Goal: Task Accomplishment & Management: Complete application form

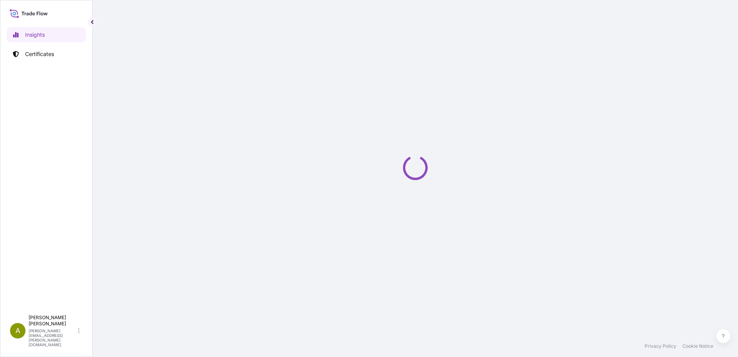
select select "2025"
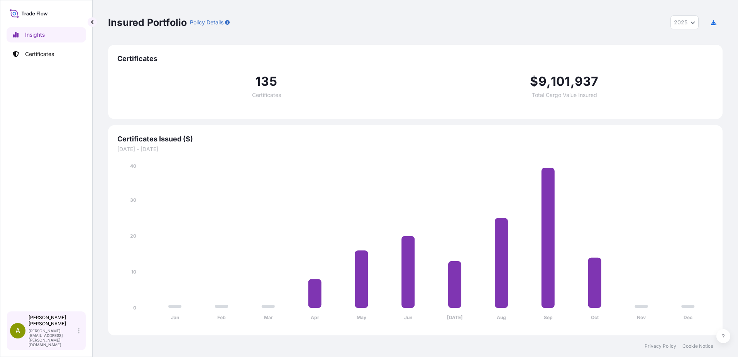
click at [66, 341] on p "[PERSON_NAME][EMAIL_ADDRESS][PERSON_NAME][DOMAIN_NAME]" at bounding box center [53, 337] width 48 height 19
click at [78, 333] on icon at bounding box center [79, 330] width 2 height 5
click at [36, 327] on p "[PERSON_NAME]" at bounding box center [53, 320] width 48 height 12
click at [18, 334] on span "A" at bounding box center [17, 331] width 5 height 8
click at [39, 51] on p "Certificates" at bounding box center [39, 54] width 29 height 8
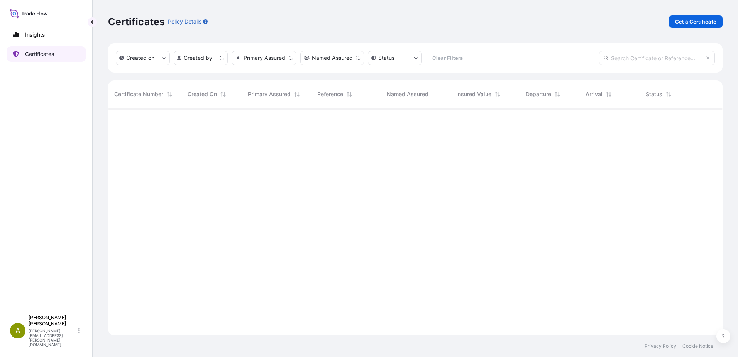
scroll to position [225, 609]
click at [53, 32] on link "Insights" at bounding box center [47, 34] width 80 height 15
select select "2025"
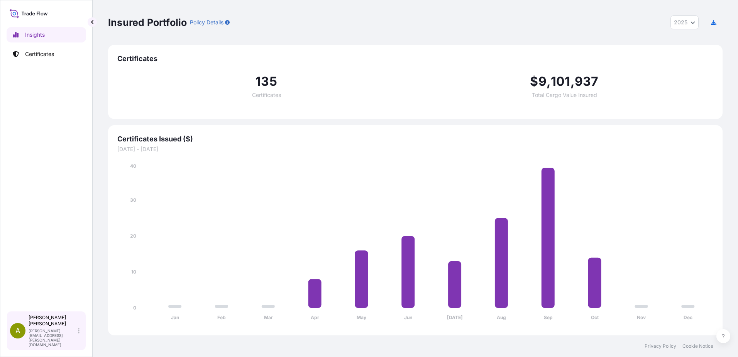
click at [47, 327] on p "[PERSON_NAME]" at bounding box center [53, 320] width 48 height 12
click at [14, 338] on div "A" at bounding box center [17, 330] width 15 height 15
click at [69, 341] on p "[PERSON_NAME][EMAIL_ADDRESS][PERSON_NAME][DOMAIN_NAME]" at bounding box center [53, 337] width 48 height 19
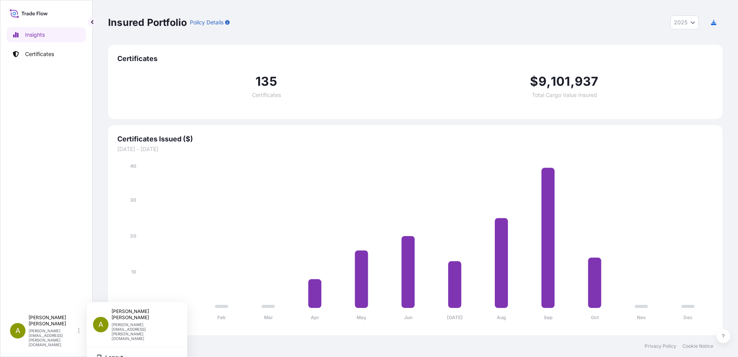
click at [105, 184] on div "Insured Portfolio Policy Details 2025 2025 2024 2023 2022 Certificates 135 Cert…" at bounding box center [416, 167] width 646 height 335
click at [41, 60] on link "Certificates" at bounding box center [47, 53] width 80 height 15
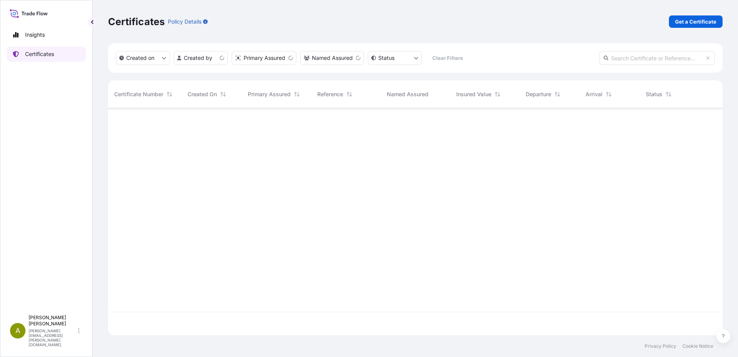
scroll to position [225, 609]
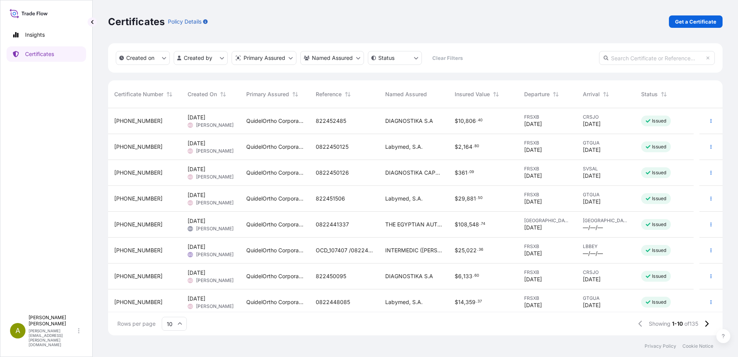
drag, startPoint x: 238, startPoint y: 151, endPoint x: 207, endPoint y: 152, distance: 31.7
click at [207, 152] on span "[PERSON_NAME]" at bounding box center [214, 151] width 37 height 6
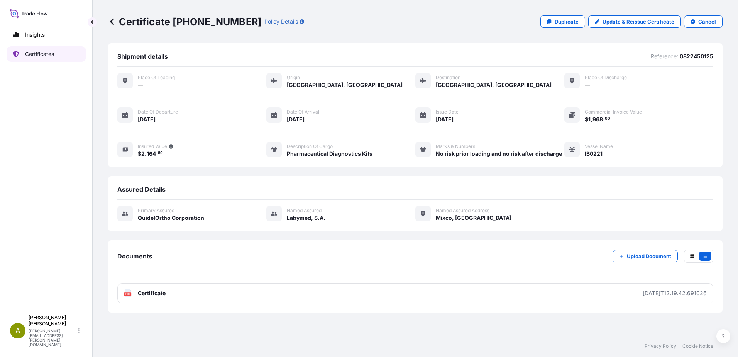
click at [43, 49] on link "Certificates" at bounding box center [47, 53] width 80 height 15
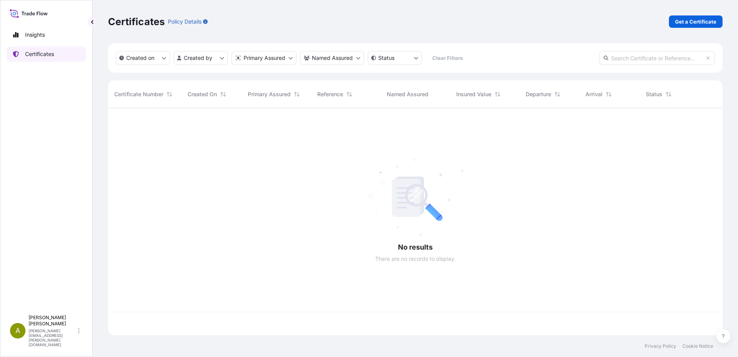
scroll to position [225, 609]
click at [696, 22] on p "Get a Certificate" at bounding box center [695, 22] width 41 height 8
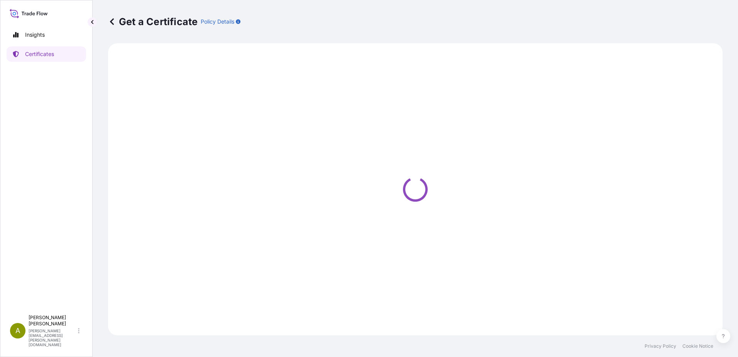
select select "Ocean Vessel"
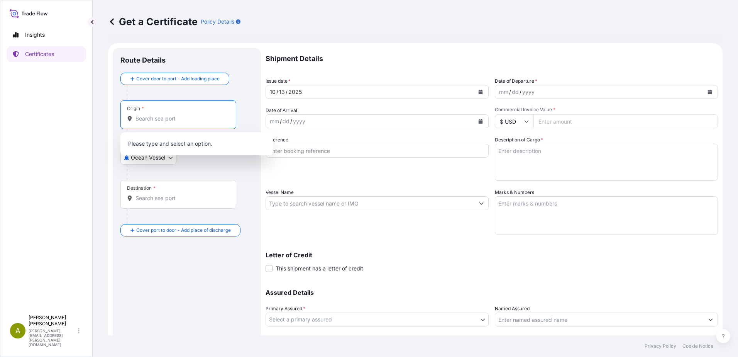
click at [154, 118] on input "Origin *" at bounding box center [181, 119] width 91 height 8
drag, startPoint x: 154, startPoint y: 118, endPoint x: 149, endPoint y: 120, distance: 5.6
click at [149, 120] on input "Origin *" at bounding box center [181, 119] width 91 height 8
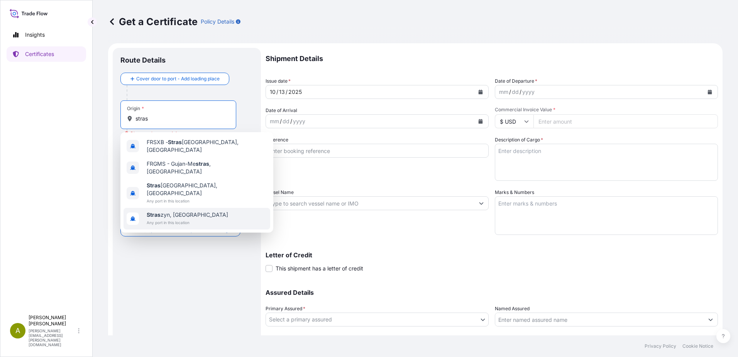
type input "stras"
click at [198, 260] on div "Route Details Cover door to port - Add loading place Place of loading Road / [G…" at bounding box center [186, 213] width 133 height 315
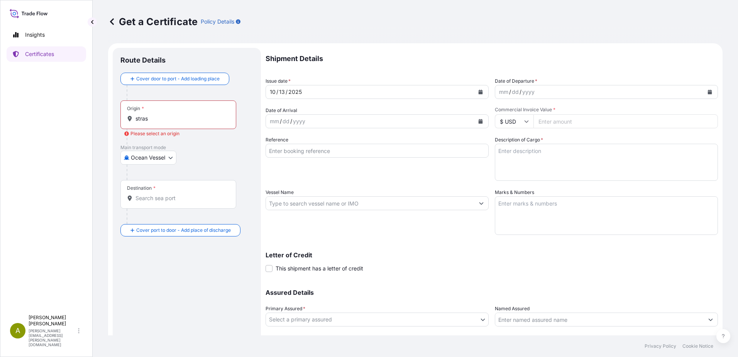
click at [165, 153] on body "1 option available. 0 options available. 4 options available. Insights Certific…" at bounding box center [369, 178] width 738 height 357
click at [147, 181] on div "Air" at bounding box center [149, 178] width 51 height 14
select select "Air"
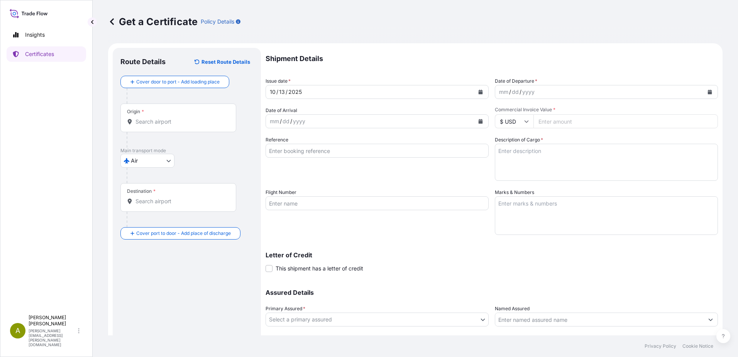
click at [152, 117] on div "Origin *" at bounding box center [178, 117] width 116 height 29
click at [152, 118] on input "Origin *" at bounding box center [181, 122] width 91 height 8
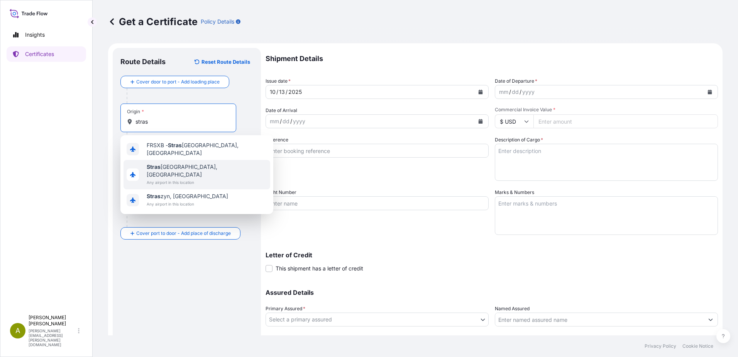
click at [200, 166] on div "[GEOGRAPHIC_DATA][PERSON_NAME], [GEOGRAPHIC_DATA] Any airport in this location" at bounding box center [197, 174] width 147 height 29
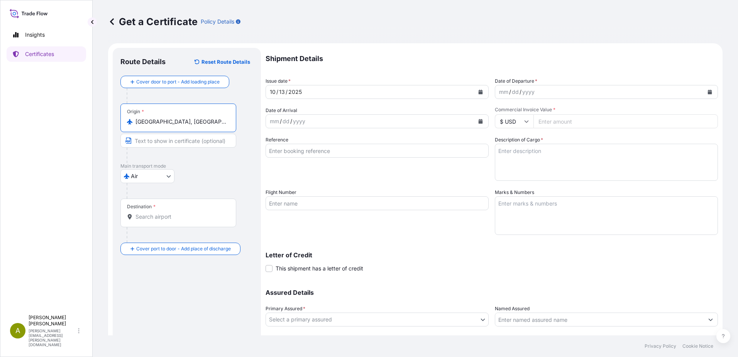
type input "[GEOGRAPHIC_DATA], [GEOGRAPHIC_DATA]"
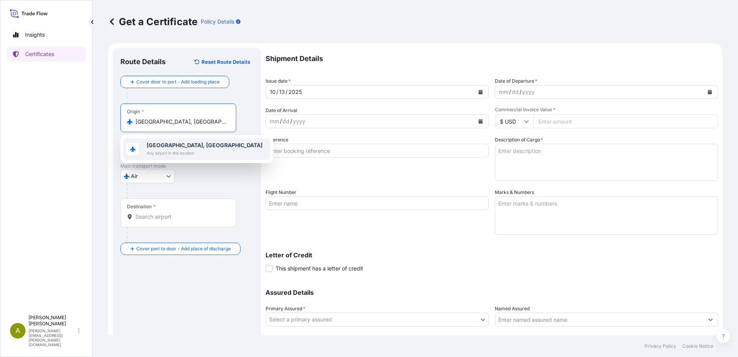
click at [193, 141] on span "[GEOGRAPHIC_DATA], [GEOGRAPHIC_DATA]" at bounding box center [205, 145] width 116 height 8
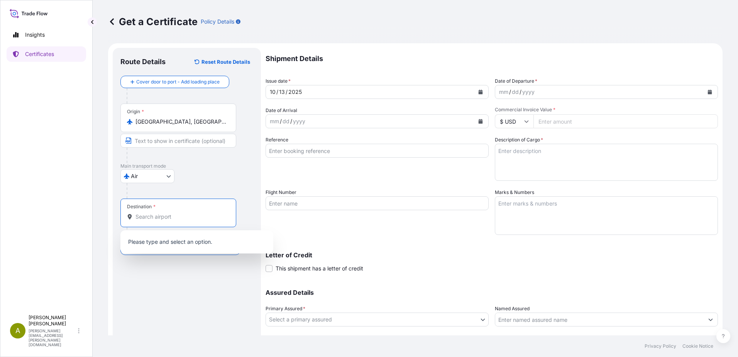
click at [157, 213] on input "Destination *" at bounding box center [181, 217] width 91 height 8
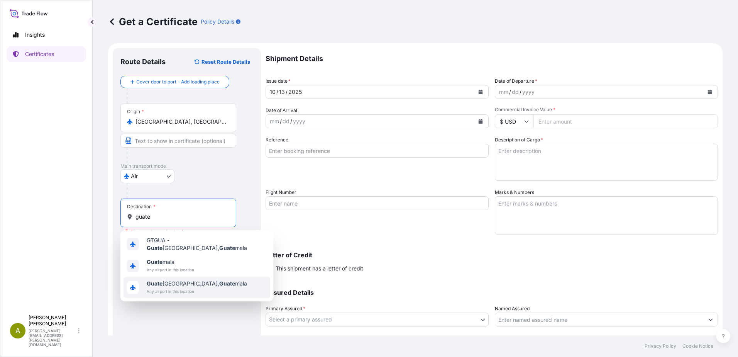
click at [190, 284] on div "[GEOGRAPHIC_DATA], [GEOGRAPHIC_DATA] in this location" at bounding box center [197, 287] width 100 height 15
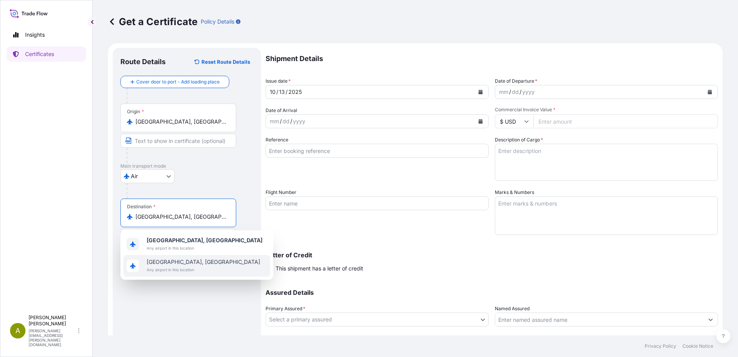
click at [196, 273] on span "Any airport in this location" at bounding box center [204, 270] width 114 height 8
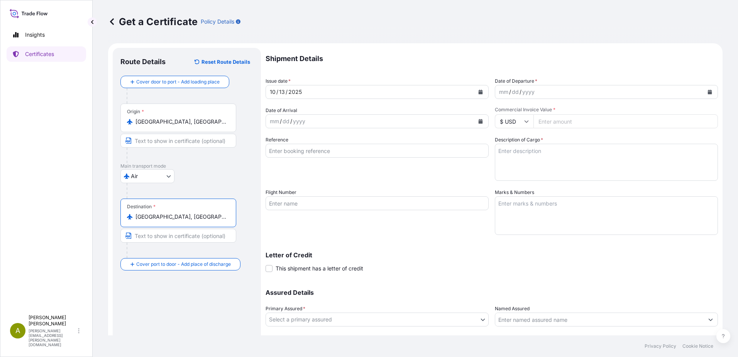
drag, startPoint x: 203, startPoint y: 217, endPoint x: 98, endPoint y: 219, distance: 104.7
click at [98, 219] on div "Get a Certificate Policy Details Route Details Reset Route Details Cover door t…" at bounding box center [416, 167] width 646 height 335
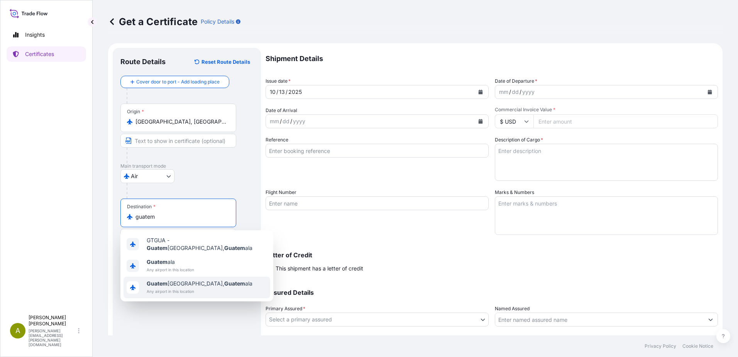
click at [181, 283] on span "Guatem ala City, [GEOGRAPHIC_DATA] ala" at bounding box center [200, 284] width 106 height 8
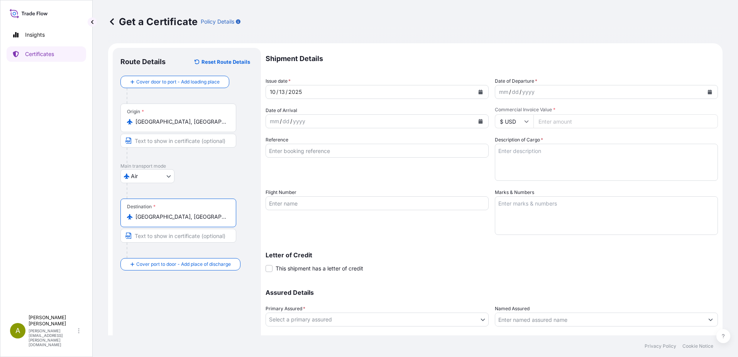
type input "[GEOGRAPHIC_DATA], [GEOGRAPHIC_DATA]"
click at [243, 249] on div "Destination * [GEOGRAPHIC_DATA], [GEOGRAPHIC_DATA]" at bounding box center [186, 227] width 133 height 59
click at [300, 90] on div "2025" at bounding box center [295, 91] width 15 height 9
click at [522, 91] on div "yyyy" at bounding box center [529, 91] width 14 height 9
click at [465, 98] on div "Shipment Details Issue date * [DATE] Date of Departure * mm / dd / 17 Date of A…" at bounding box center [492, 202] width 453 height 309
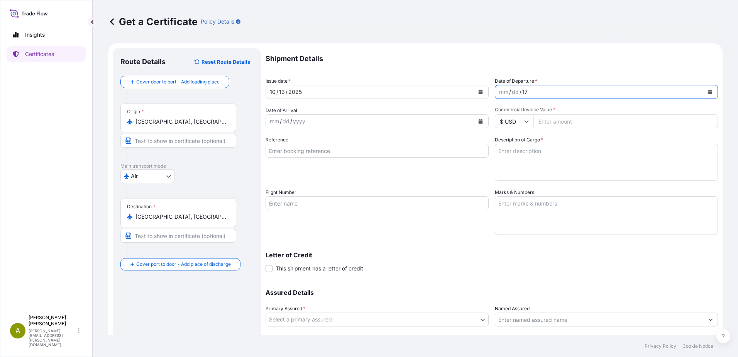
click at [538, 92] on div "mm / dd / 17" at bounding box center [599, 92] width 209 height 14
click at [523, 91] on div "17" at bounding box center [525, 91] width 7 height 9
click at [522, 91] on div "17" at bounding box center [525, 91] width 7 height 9
click at [500, 91] on div "mm" at bounding box center [503, 91] width 11 height 9
click at [501, 92] on div "mm" at bounding box center [503, 91] width 11 height 9
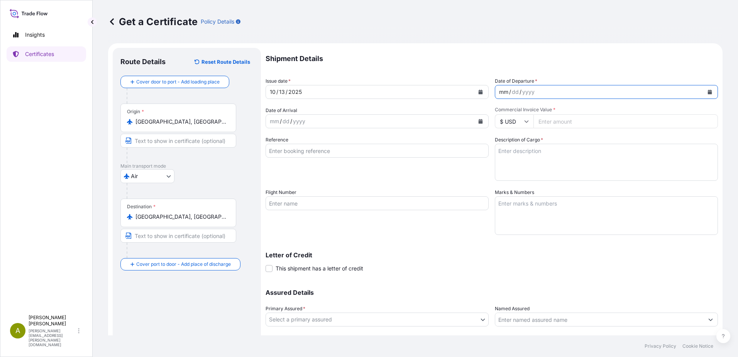
click at [509, 93] on div "/" at bounding box center [510, 91] width 2 height 9
click at [498, 93] on div "mm" at bounding box center [503, 91] width 11 height 9
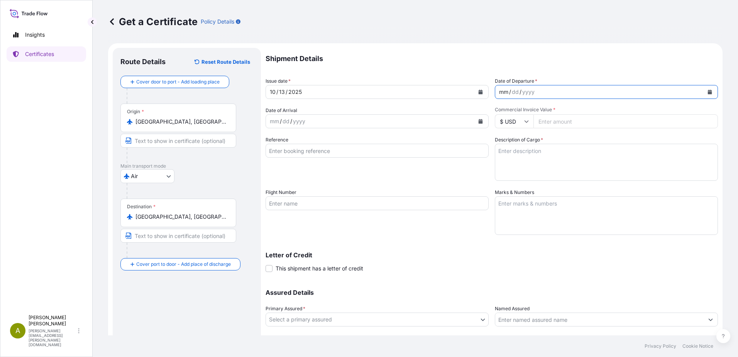
click at [498, 93] on div "mm" at bounding box center [503, 91] width 11 height 9
click at [508, 91] on div "dd" at bounding box center [512, 91] width 8 height 9
click at [511, 95] on div "dd" at bounding box center [512, 91] width 8 height 9
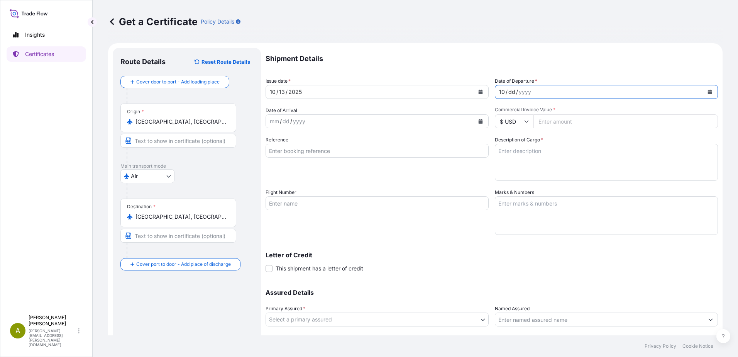
click at [510, 95] on div "dd" at bounding box center [512, 91] width 8 height 9
click at [511, 90] on div "dd" at bounding box center [512, 91] width 8 height 9
click at [514, 92] on div "/" at bounding box center [515, 91] width 2 height 9
click at [500, 92] on div "7" at bounding box center [500, 91] width 5 height 9
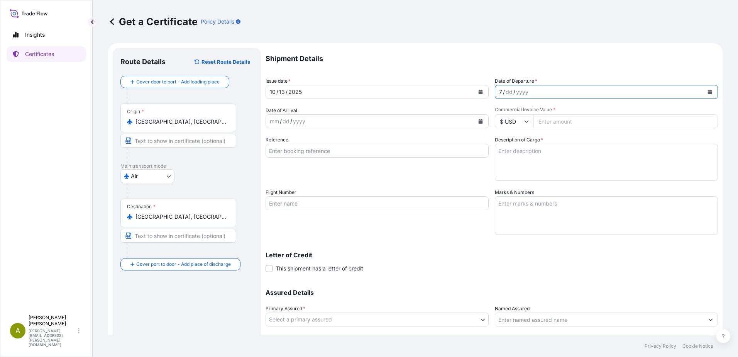
click at [503, 90] on div "/" at bounding box center [504, 91] width 2 height 9
click at [539, 92] on div "mm / dd / yyyy" at bounding box center [599, 92] width 209 height 14
click at [506, 93] on div "mm / dd / yyyy" at bounding box center [599, 92] width 209 height 14
click at [502, 93] on div "mm" at bounding box center [503, 91] width 11 height 9
click at [708, 93] on icon "Calendar" at bounding box center [710, 92] width 4 height 5
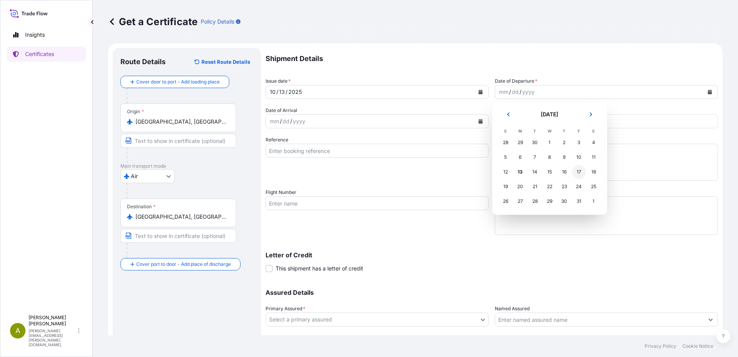
click at [578, 171] on div "17" at bounding box center [579, 172] width 14 height 14
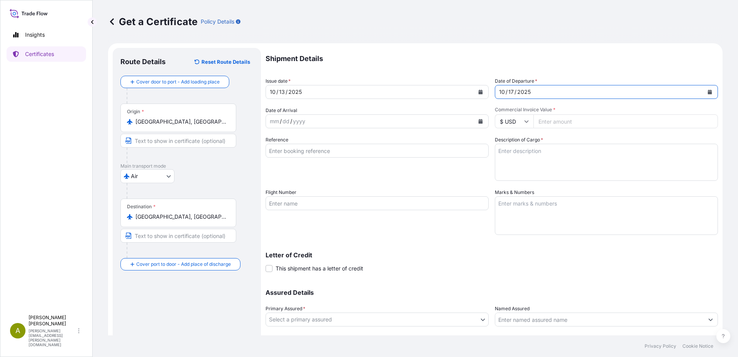
click at [348, 120] on div "mm / dd / yyyy" at bounding box center [370, 121] width 209 height 14
click at [479, 120] on icon "Calendar" at bounding box center [481, 121] width 4 height 5
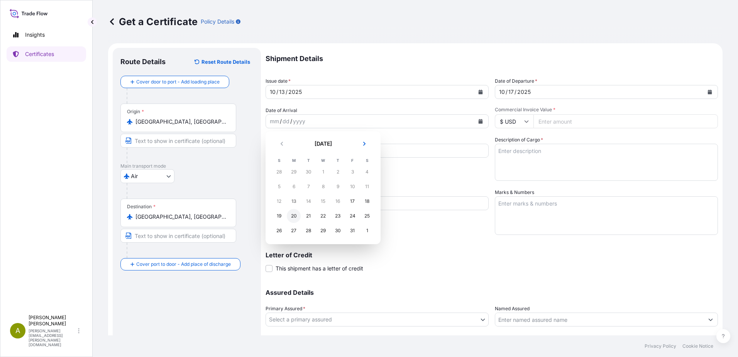
click at [296, 218] on div "20" at bounding box center [294, 216] width 14 height 14
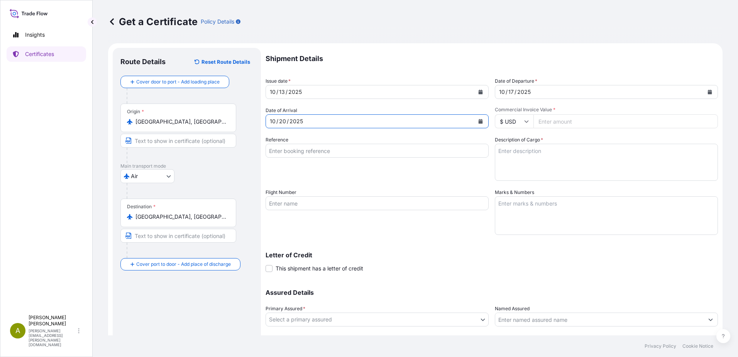
click at [576, 120] on input "Commercial Invoice Value *" at bounding box center [626, 121] width 185 height 14
type input "800"
click at [309, 151] on input "Reference" at bounding box center [377, 151] width 223 height 14
type input "0822451504"
click at [566, 170] on textarea "Description of Cargo *" at bounding box center [606, 162] width 223 height 37
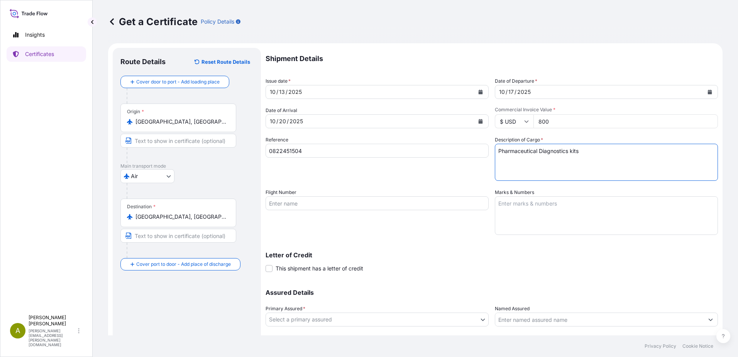
type textarea "Pharmaceutical Diagnostics kits"
click at [560, 212] on textarea "Marks & Numbers" at bounding box center [606, 215] width 223 height 39
type textarea "No risk prior to loading and no risk after discharge"
click at [321, 208] on input "Flight Number" at bounding box center [377, 203] width 223 height 14
click at [324, 205] on input "Flight Number" at bounding box center [377, 203] width 223 height 14
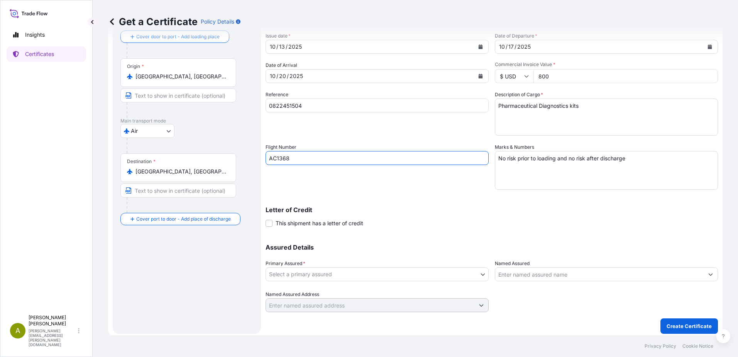
scroll to position [48, 0]
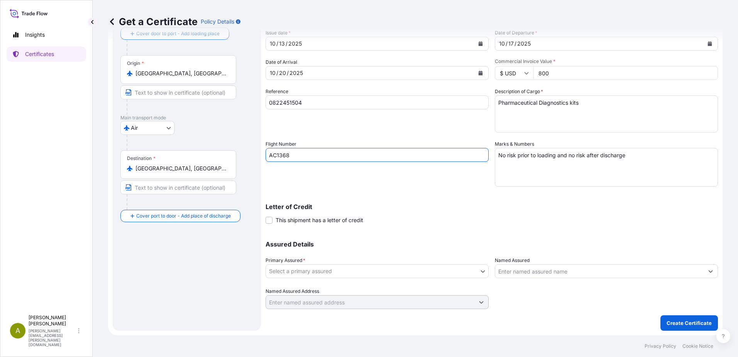
type input "AC1368"
click at [377, 273] on body "Insights Certificates A [PERSON_NAME] [PERSON_NAME][EMAIL_ADDRESS][PERSON_NAME]…" at bounding box center [369, 178] width 738 height 357
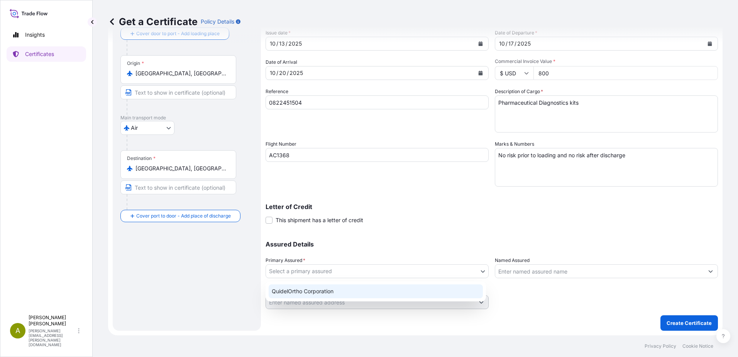
click at [373, 294] on div "QuidelOrtho Corporation" at bounding box center [376, 291] width 214 height 14
select select "31549"
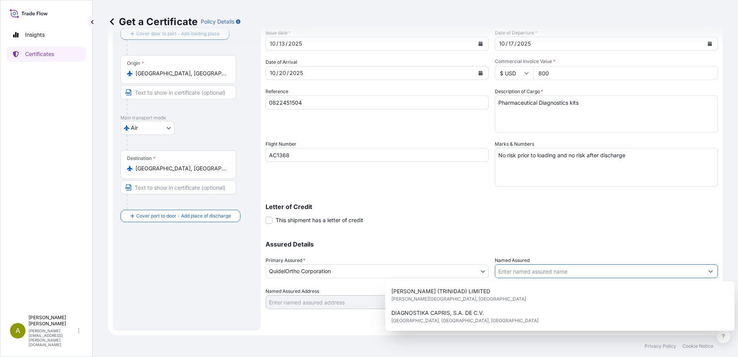
click at [563, 270] on input "Named Assured" at bounding box center [599, 271] width 209 height 14
drag, startPoint x: 563, startPoint y: 270, endPoint x: 517, endPoint y: 267, distance: 45.6
click at [517, 267] on input "Named Assured" at bounding box center [599, 271] width 209 height 14
click at [524, 275] on input "Named Assured" at bounding box center [599, 271] width 209 height 14
paste input "Labymed, S.A."
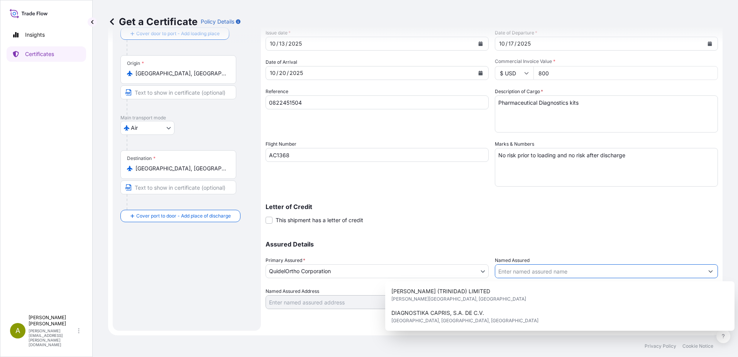
type input "Labymed, S.A."
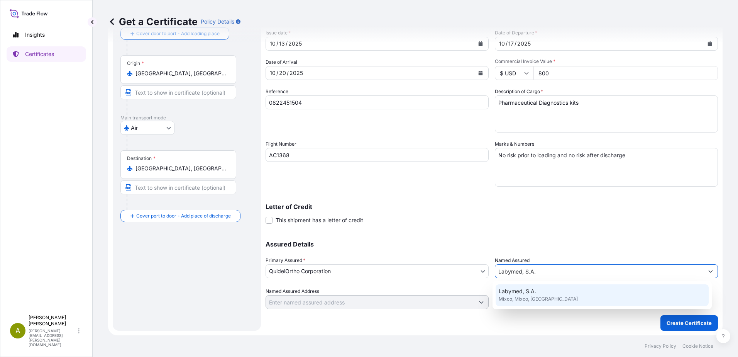
click at [527, 290] on span "Labymed, S.A." at bounding box center [517, 291] width 37 height 8
type input "Mixco, [GEOGRAPHIC_DATA]"
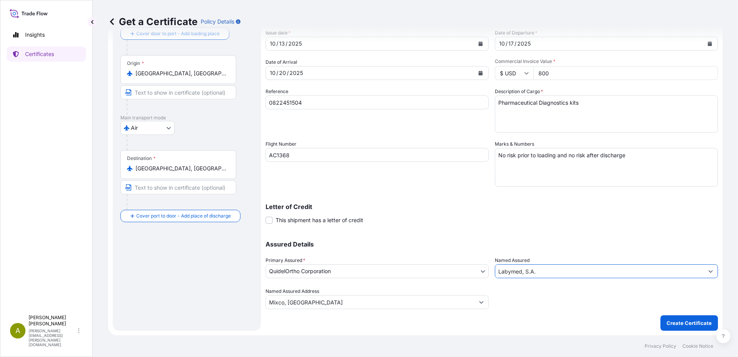
type input "Labymed, S.A."
click at [516, 322] on div "Shipment Details Issue date * [DATE] Date of Departure * [DATE] Date of Arrival…" at bounding box center [492, 165] width 453 height 331
click at [667, 319] on p "Create Certificate" at bounding box center [689, 323] width 45 height 8
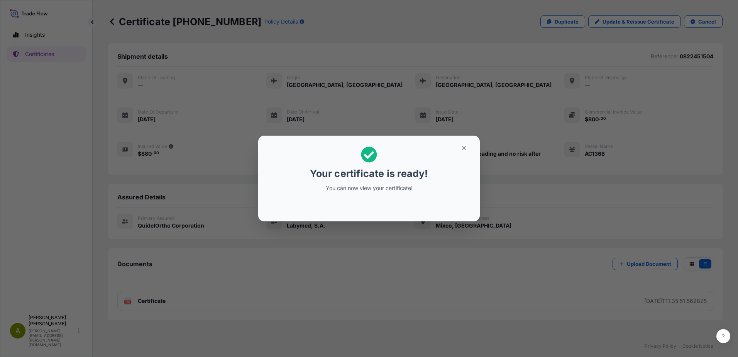
click at [534, 270] on div "Your certificate is ready! You can now view your certificate!" at bounding box center [369, 178] width 738 height 357
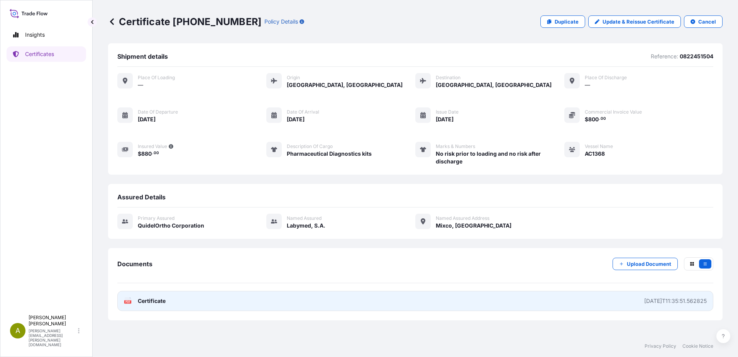
click at [145, 300] on span "Certificate" at bounding box center [152, 301] width 28 height 8
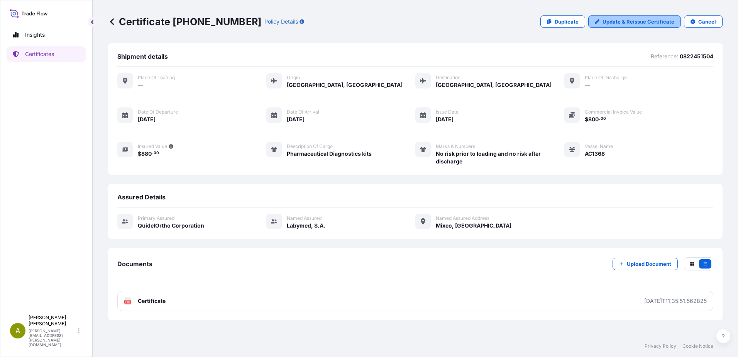
click at [631, 22] on p "Update & Reissue Certificate" at bounding box center [639, 22] width 72 height 8
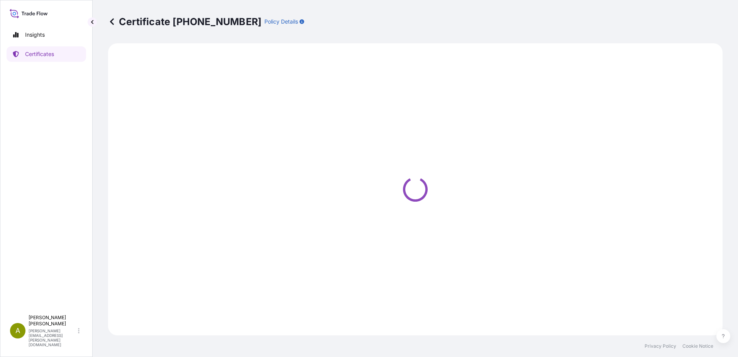
select select "Air"
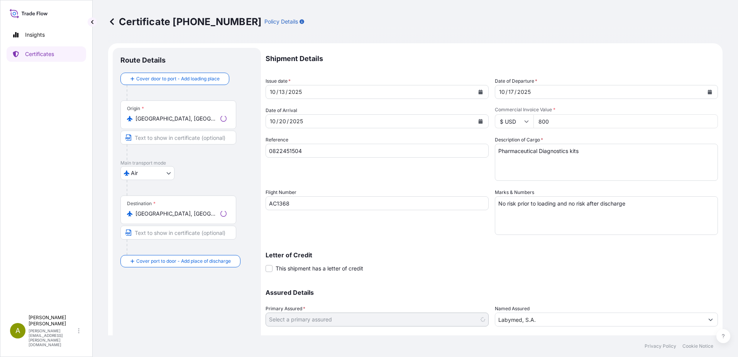
select select "31549"
click at [159, 116] on input "[GEOGRAPHIC_DATA], [GEOGRAPHIC_DATA]" at bounding box center [181, 119] width 91 height 8
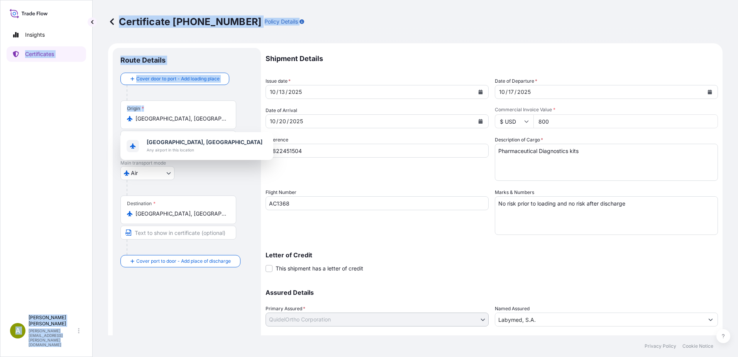
drag, startPoint x: 199, startPoint y: 123, endPoint x: -2, endPoint y: 122, distance: 200.4
click at [0, 122] on html "1 option available. Insights Certificates A [PERSON_NAME] [PERSON_NAME][EMAIL_A…" at bounding box center [369, 178] width 738 height 357
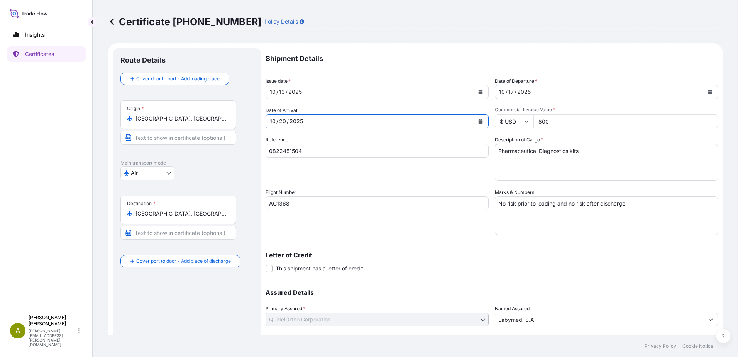
click at [270, 120] on div "10" at bounding box center [272, 121] width 7 height 9
click at [206, 120] on input "[GEOGRAPHIC_DATA], [GEOGRAPHIC_DATA]" at bounding box center [181, 119] width 91 height 8
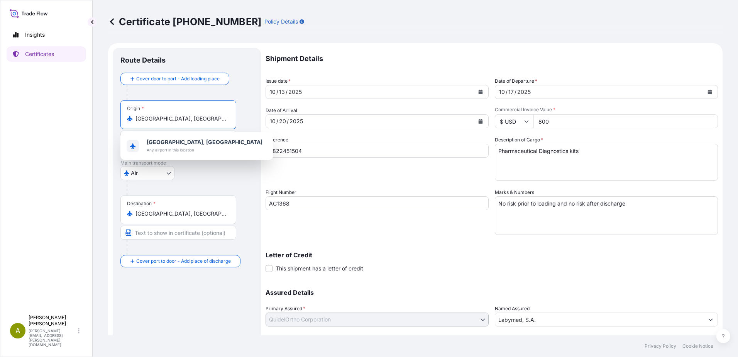
drag, startPoint x: 194, startPoint y: 116, endPoint x: 127, endPoint y: 120, distance: 67.3
click at [127, 120] on div "[GEOGRAPHIC_DATA], [GEOGRAPHIC_DATA]" at bounding box center [178, 119] width 103 height 8
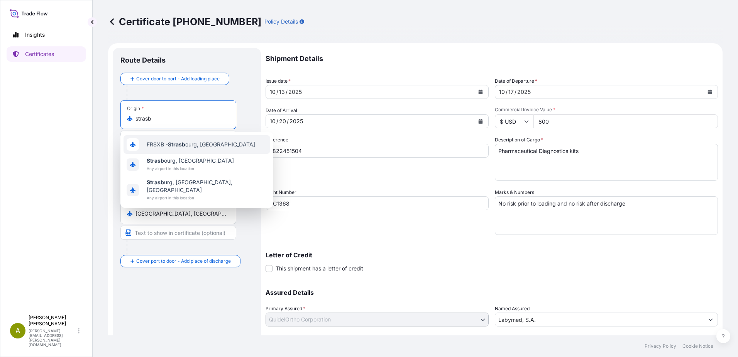
click at [165, 139] on div "FRSXB - Strasb ourg, [GEOGRAPHIC_DATA]" at bounding box center [197, 144] width 147 height 19
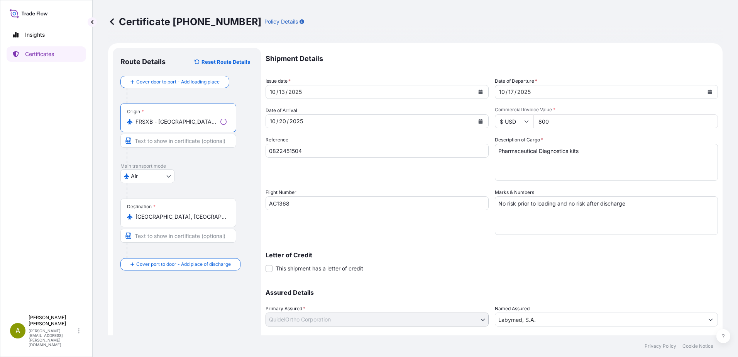
type input "FRSXB - [GEOGRAPHIC_DATA], [GEOGRAPHIC_DATA]"
click at [184, 219] on input "[GEOGRAPHIC_DATA], [GEOGRAPHIC_DATA]" at bounding box center [181, 217] width 91 height 8
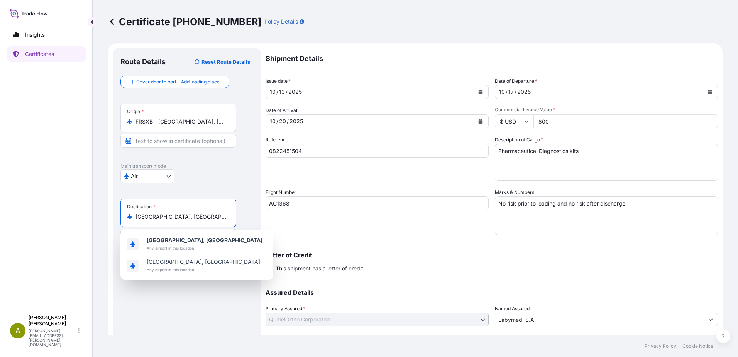
drag, startPoint x: 205, startPoint y: 217, endPoint x: -2, endPoint y: 208, distance: 206.4
click at [0, 208] on html "0 options available. 3 options available. 2 options available. Insights Certifi…" at bounding box center [369, 178] width 738 height 357
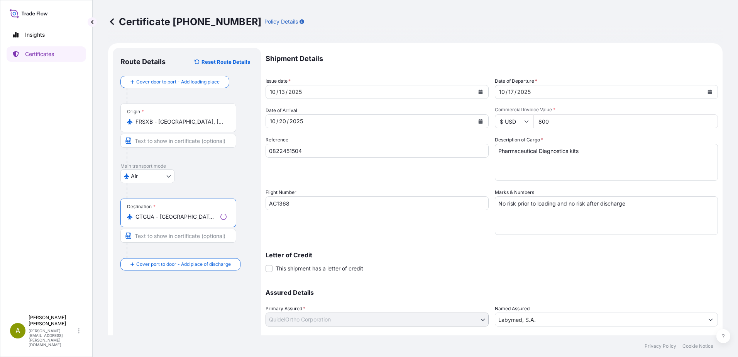
type input "GTGUA - [GEOGRAPHIC_DATA], [GEOGRAPHIC_DATA]"
click at [456, 239] on div "Shipment Details Issue date * [DATE] Date of Departure * [DATE] Date of Arrival…" at bounding box center [492, 202] width 453 height 309
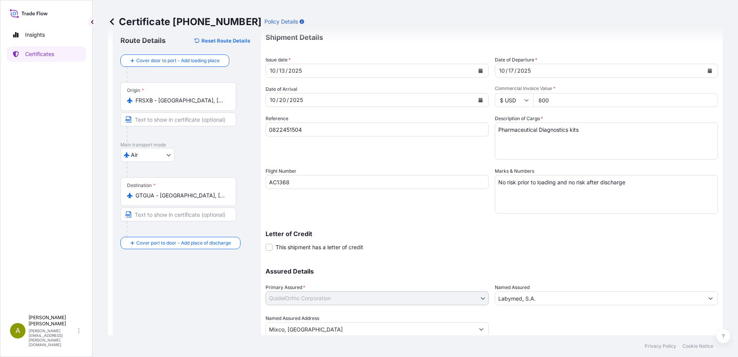
scroll to position [48, 0]
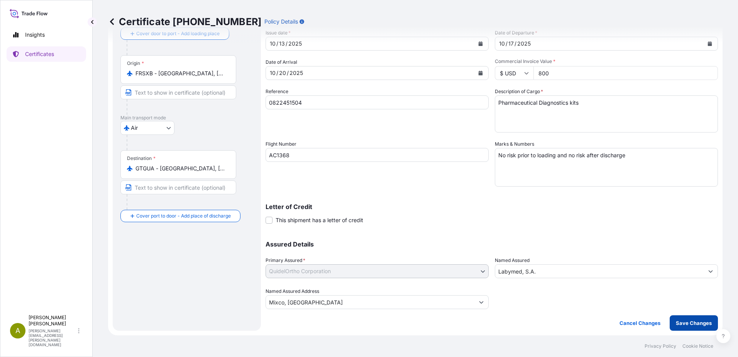
click at [692, 321] on p "Save Changes" at bounding box center [694, 323] width 36 height 8
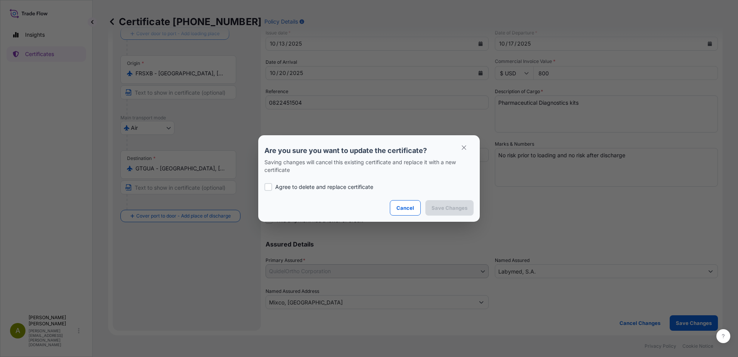
click at [309, 183] on div "Agree to delete and replace certificate" at bounding box center [368, 187] width 209 height 26
click at [318, 188] on p "Agree to delete and replace certificate" at bounding box center [324, 187] width 98 height 8
checkbox input "true"
click at [466, 209] on p "Save Changes" at bounding box center [450, 208] width 36 height 8
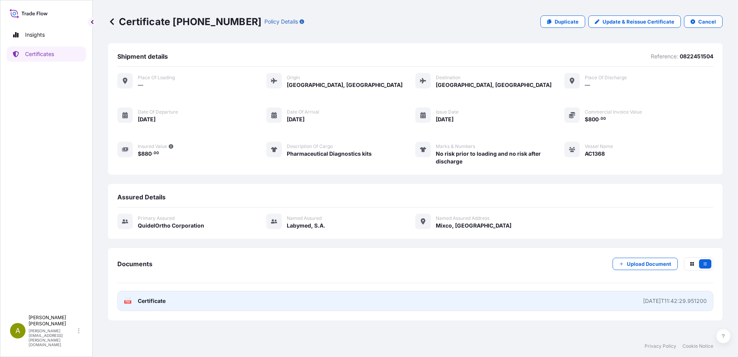
click at [130, 301] on text "PDF" at bounding box center [127, 301] width 5 height 3
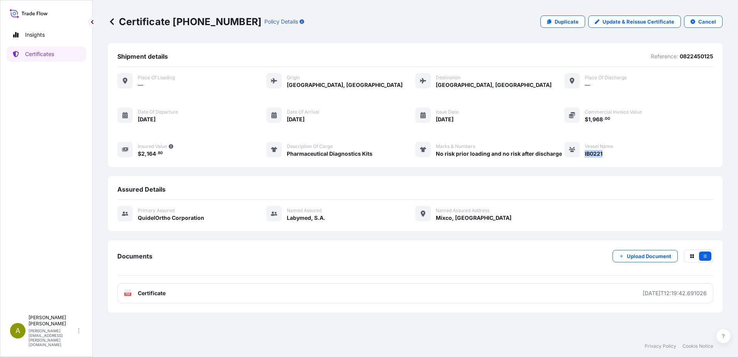
drag, startPoint x: 609, startPoint y: 154, endPoint x: 584, endPoint y: 157, distance: 24.5
click at [584, 157] on div "Vessel Name IB0221" at bounding box center [589, 150] width 49 height 16
drag, startPoint x: 328, startPoint y: 218, endPoint x: 287, endPoint y: 220, distance: 40.6
click at [287, 220] on div "Primary assured QuidelOrtho Corporation Named Assured Labymed, S.A. Named Assur…" at bounding box center [415, 214] width 596 height 16
copy span "Labymed, S.A."
